Goal: Task Accomplishment & Management: Use online tool/utility

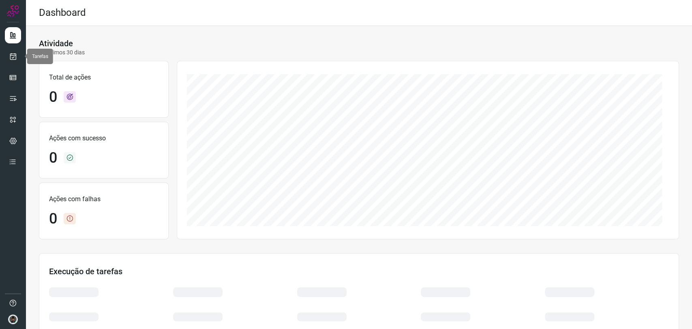
click at [15, 56] on icon at bounding box center [13, 56] width 9 height 8
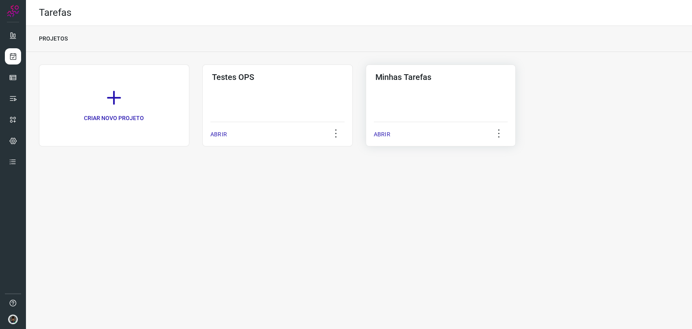
click at [432, 89] on div "Minhas Tarefas ABRIR" at bounding box center [441, 105] width 150 height 82
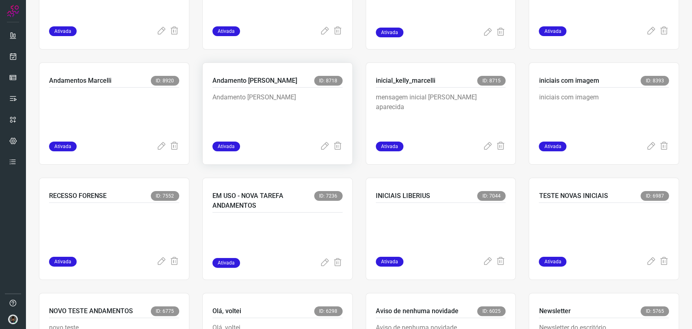
scroll to position [360, 0]
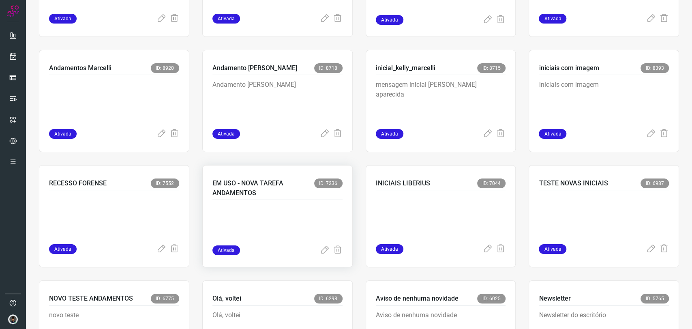
click at [259, 200] on div at bounding box center [277, 222] width 130 height 45
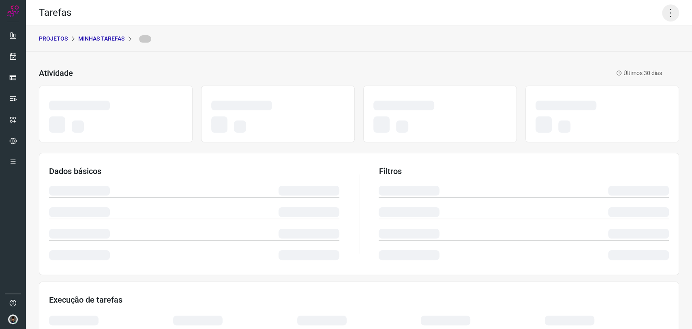
click at [662, 12] on icon at bounding box center [670, 12] width 17 height 17
click at [662, 13] on icon at bounding box center [670, 12] width 17 height 17
click at [626, 14] on div "Tarefas" at bounding box center [359, 13] width 666 height 26
click at [662, 12] on icon at bounding box center [670, 12] width 17 height 17
click at [663, 12] on icon at bounding box center [670, 12] width 17 height 17
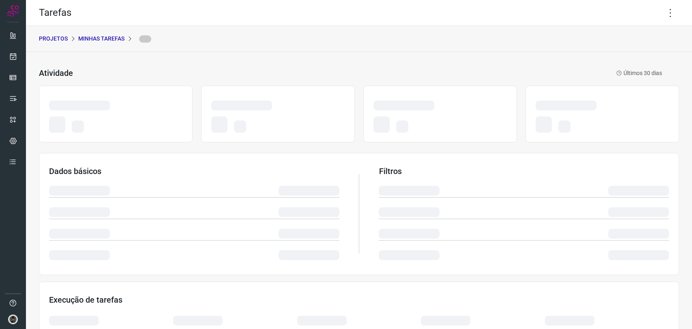
click at [649, 27] on div "PROJETOS Minhas Tarefas" at bounding box center [359, 39] width 666 height 26
click at [662, 13] on icon at bounding box center [670, 12] width 17 height 17
click at [641, 34] on div "PROJETOS Minhas Tarefas" at bounding box center [359, 39] width 666 height 26
click at [668, 9] on icon at bounding box center [670, 12] width 17 height 17
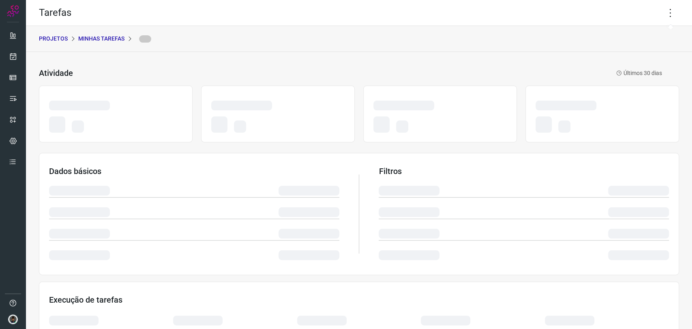
click at [631, 43] on div "PROJETOS Minhas Tarefas" at bounding box center [359, 39] width 666 height 26
click at [662, 11] on icon at bounding box center [670, 12] width 17 height 17
click at [649, 23] on div "Tarefas" at bounding box center [359, 13] width 666 height 26
click at [666, 6] on icon at bounding box center [670, 12] width 17 height 17
click at [662, 18] on icon at bounding box center [670, 12] width 17 height 17
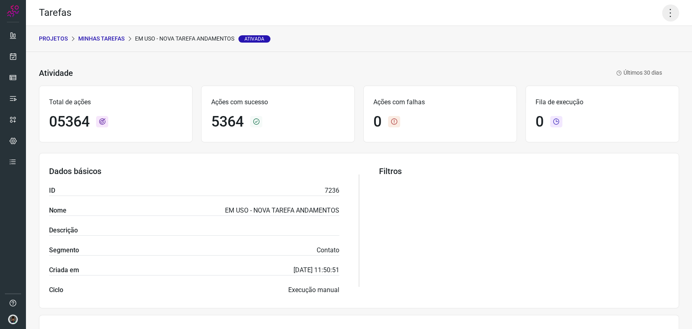
click at [662, 16] on icon at bounding box center [670, 12] width 17 height 17
click at [640, 50] on li "Executar" at bounding box center [635, 53] width 74 height 13
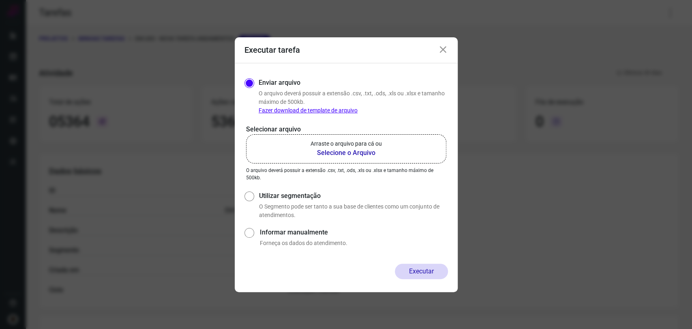
click at [373, 147] on p "Arraste o arquivo para cá ou" at bounding box center [345, 143] width 71 height 9
click at [0, 0] on input "Arraste o arquivo para cá ou Selecione o Arquivo" at bounding box center [0, 0] width 0 height 0
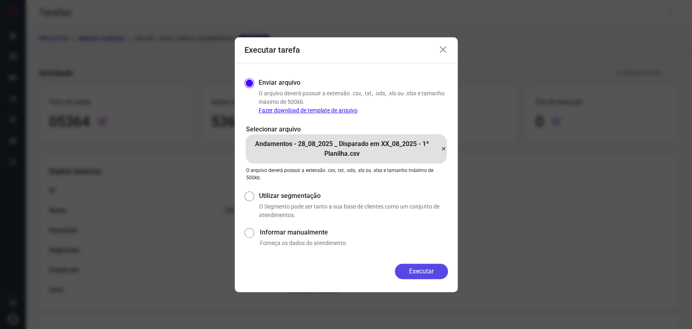
click at [416, 270] on button "Executar" at bounding box center [421, 270] width 53 height 15
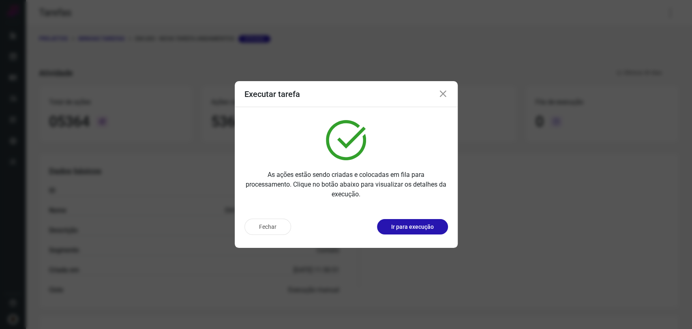
click at [444, 94] on icon at bounding box center [443, 94] width 10 height 10
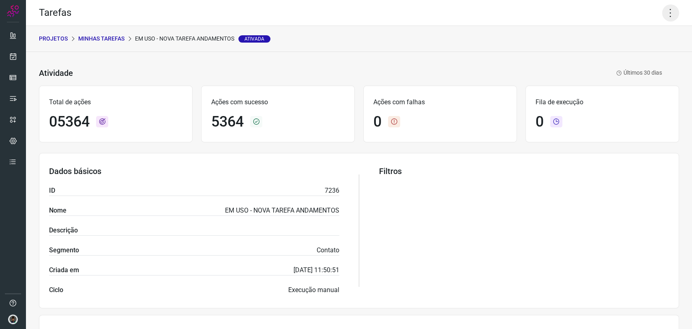
click at [662, 15] on icon at bounding box center [670, 12] width 17 height 17
click at [627, 49] on li "Executar" at bounding box center [635, 53] width 74 height 13
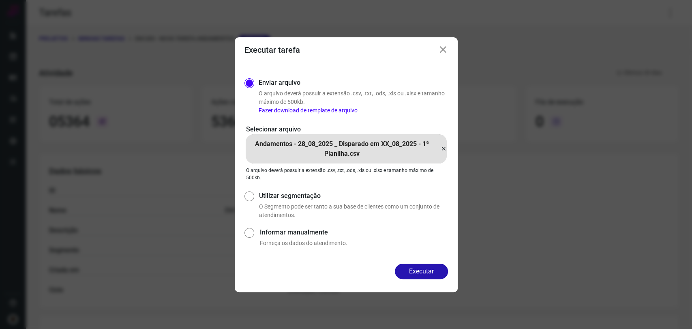
click at [445, 149] on icon at bounding box center [443, 149] width 6 height 10
click at [0, 0] on input "Andamentos - 28_08_2025 _ Disparado em XX_08_2025 - 1ª Planilha.csv" at bounding box center [0, 0] width 0 height 0
click at [414, 269] on button "Executar" at bounding box center [421, 270] width 53 height 15
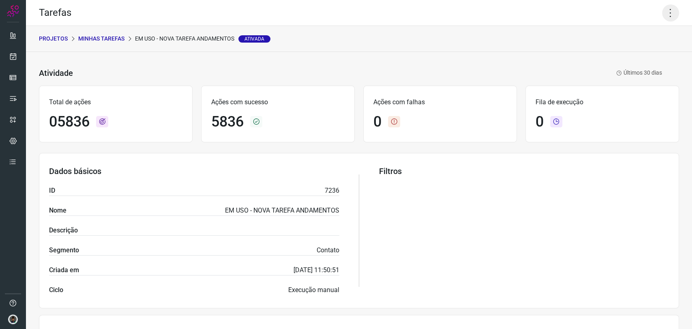
click at [668, 4] on icon at bounding box center [670, 12] width 17 height 17
click at [615, 61] on ul "Editar Executar Remover Desativar tarefa" at bounding box center [635, 60] width 74 height 67
click at [625, 54] on li "Executar" at bounding box center [635, 53] width 74 height 13
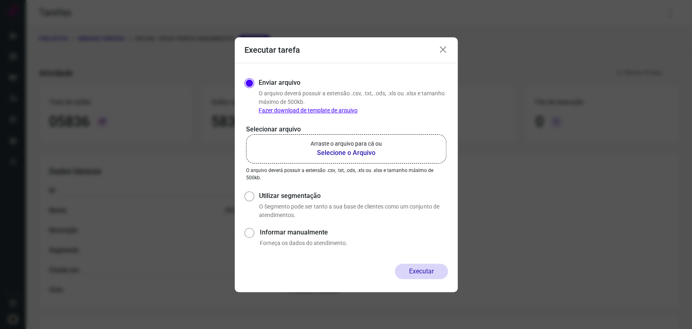
click at [370, 143] on p "Arraste o arquivo para cá ou" at bounding box center [345, 143] width 71 height 9
click at [0, 0] on input "Arraste o arquivo para cá ou Selecione o Arquivo" at bounding box center [0, 0] width 0 height 0
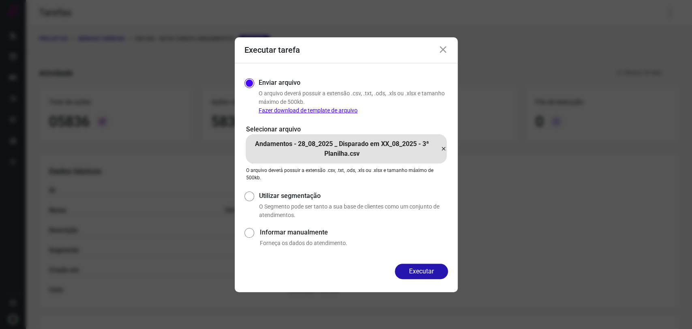
click at [440, 269] on button "Executar" at bounding box center [421, 270] width 53 height 15
